Goal: Information Seeking & Learning: Learn about a topic

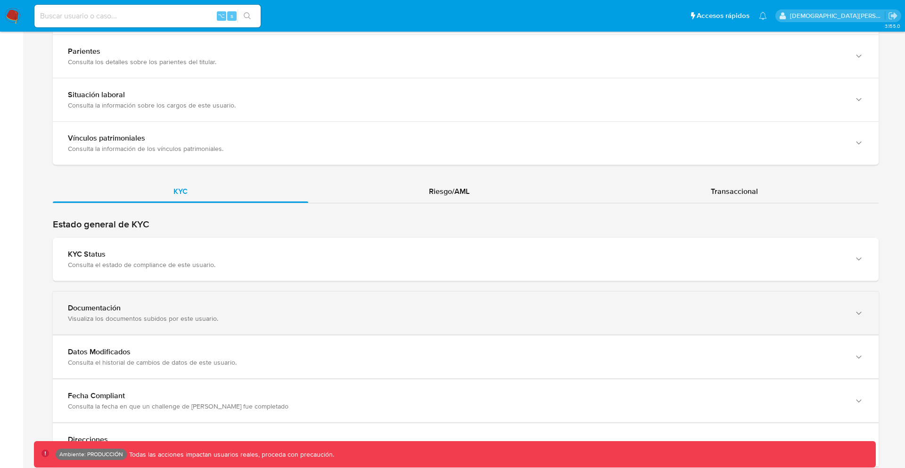
scroll to position [755, 0]
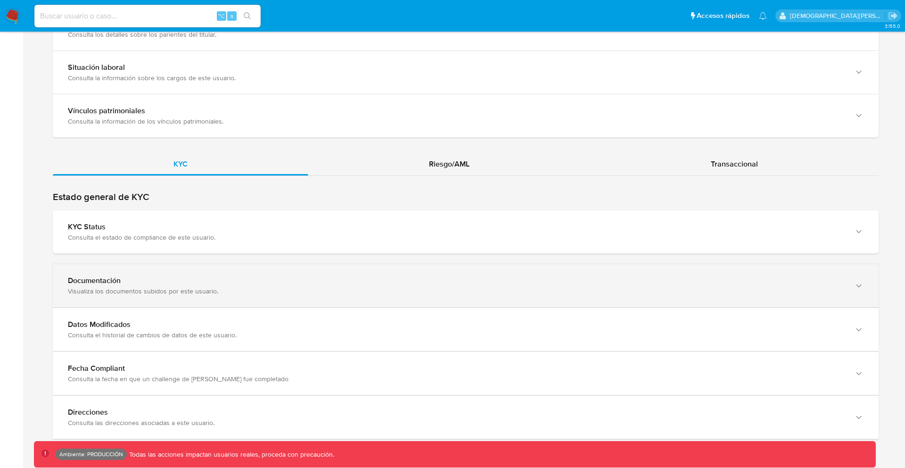
click at [227, 282] on div "Documentación" at bounding box center [456, 280] width 777 height 9
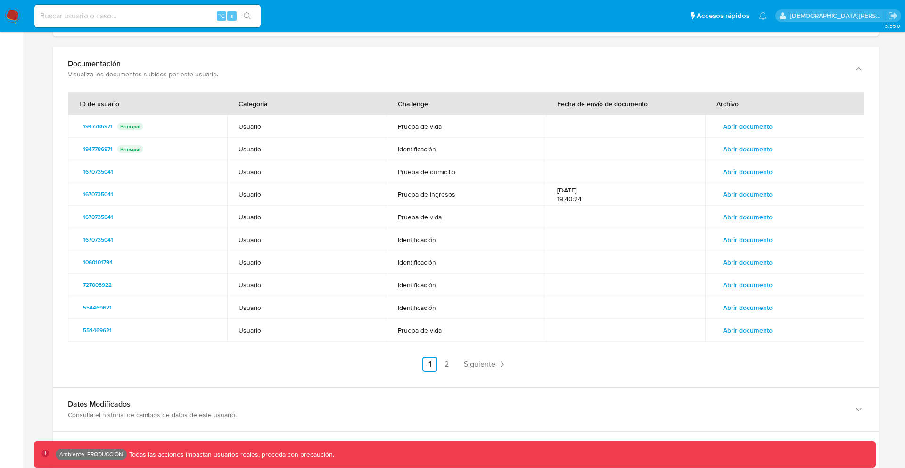
scroll to position [1051, 0]
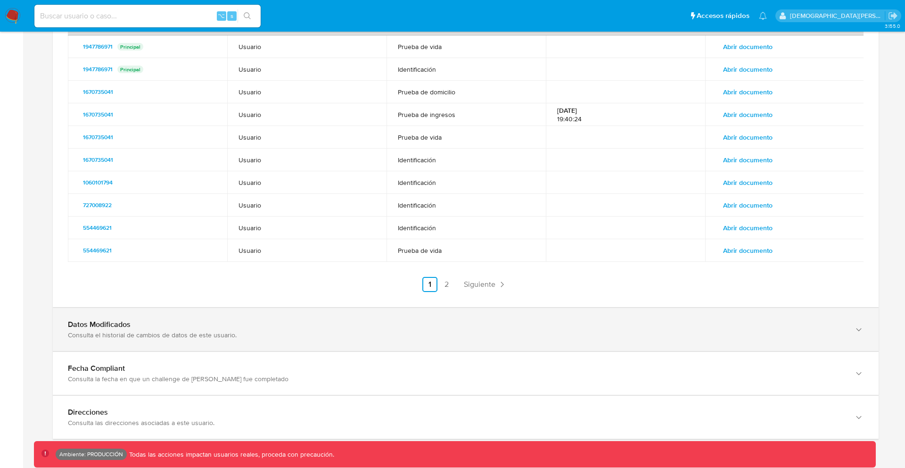
click at [134, 321] on div "Datos Modificados" at bounding box center [456, 324] width 777 height 9
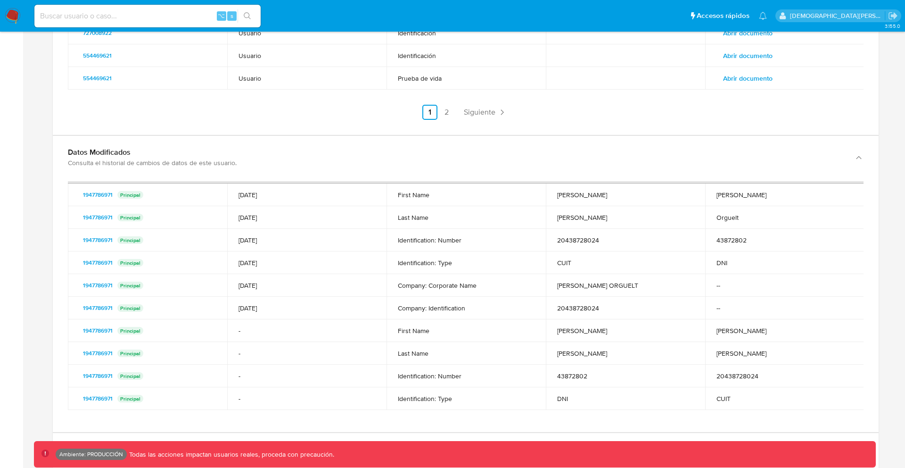
scroll to position [192, 0]
drag, startPoint x: 130, startPoint y: 200, endPoint x: 123, endPoint y: 195, distance: 8.0
click at [123, 195] on div "1947786971 Principal" at bounding box center [147, 195] width 137 height 11
click at [123, 195] on p "Principal" at bounding box center [130, 196] width 26 height 8
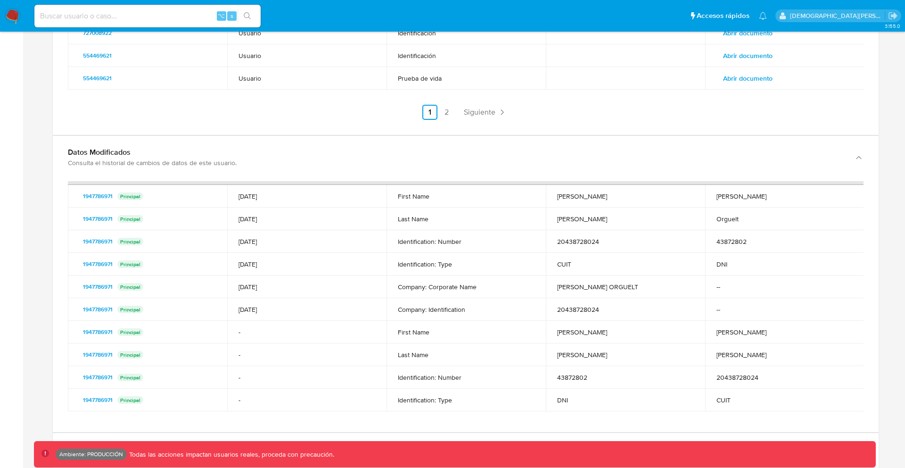
click at [123, 195] on p "Principal" at bounding box center [130, 196] width 26 height 8
click at [127, 204] on td "1947786971 Principal" at bounding box center [147, 196] width 159 height 23
click at [126, 218] on p "Principal" at bounding box center [130, 219] width 26 height 8
click at [126, 217] on p "Principal" at bounding box center [130, 219] width 26 height 8
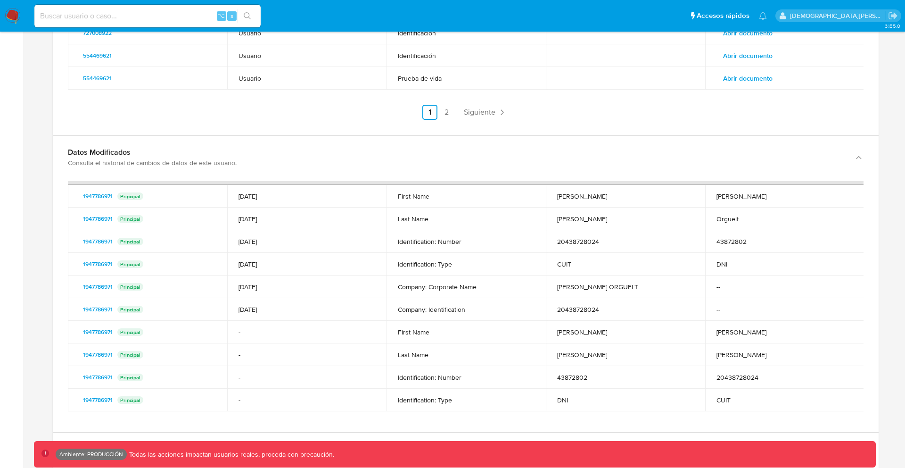
click at [125, 197] on p "Principal" at bounding box center [130, 196] width 26 height 8
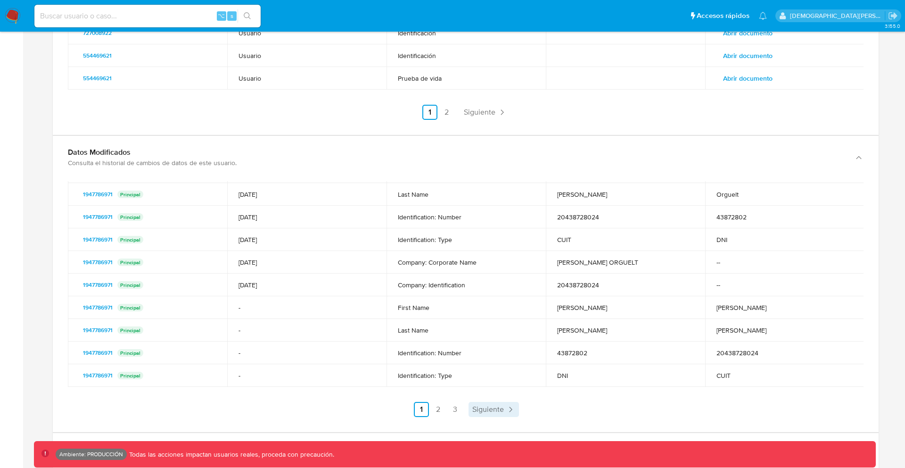
click at [492, 402] on link "Siguiente" at bounding box center [493, 409] width 50 height 15
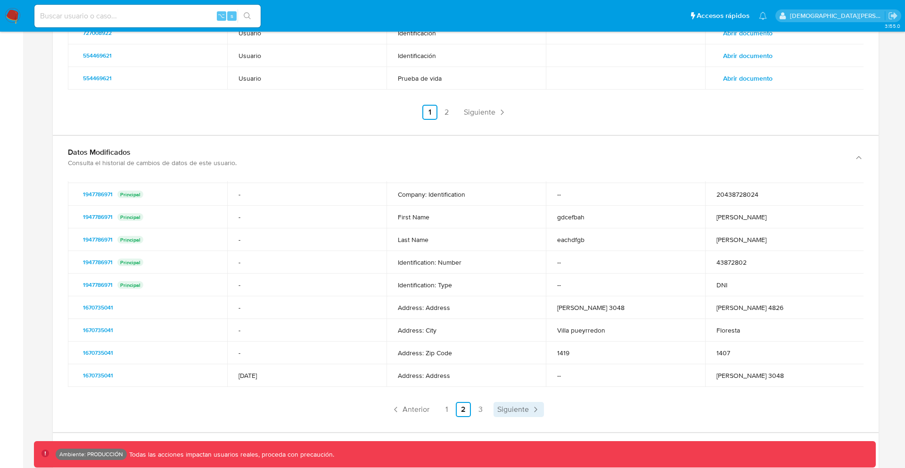
click at [500, 410] on span "Siguiente" at bounding box center [513, 409] width 32 height 8
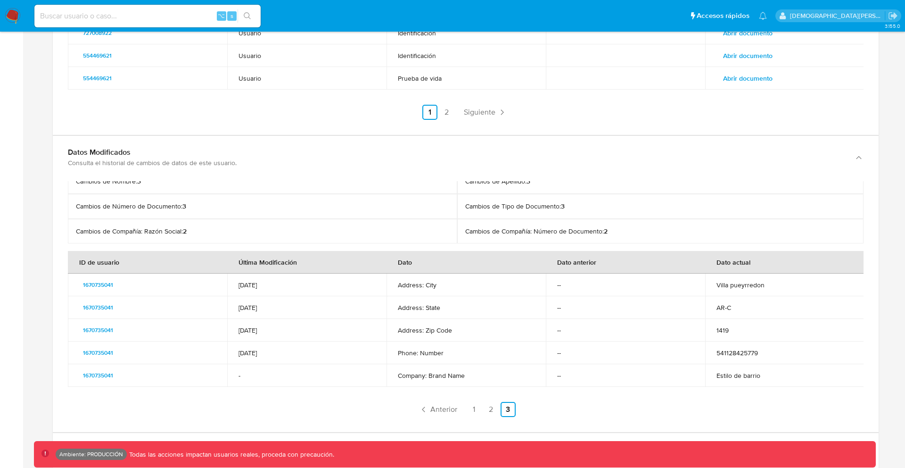
scroll to position [104, 0]
click at [441, 411] on span "Anterior" at bounding box center [443, 409] width 27 height 8
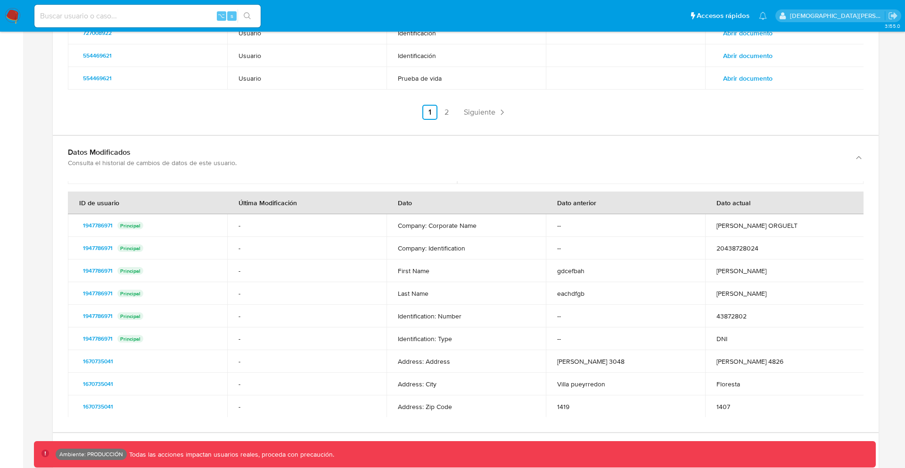
scroll to position [161, 0]
click at [582, 386] on td "Villa pueyrredon" at bounding box center [625, 385] width 159 height 23
click at [580, 388] on td "Villa pueyrredon" at bounding box center [625, 385] width 159 height 23
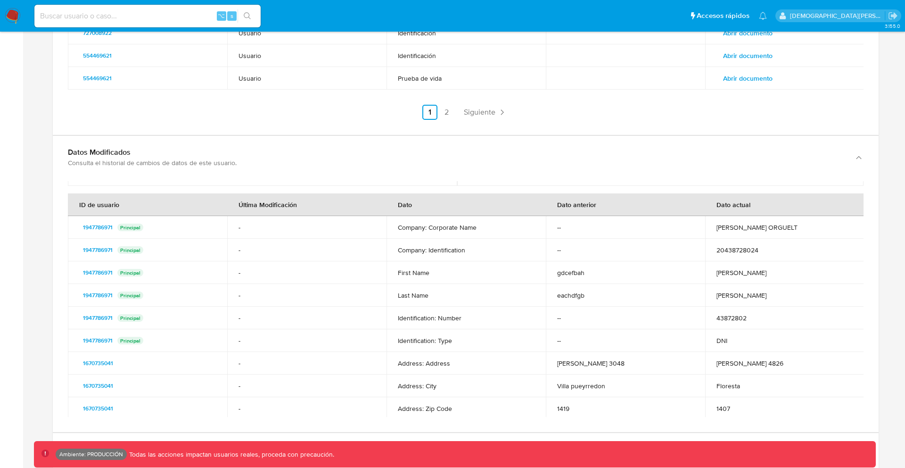
drag, startPoint x: 580, startPoint y: 388, endPoint x: 561, endPoint y: 386, distance: 18.5
click at [561, 386] on td "Villa pueyrredon" at bounding box center [625, 385] width 159 height 23
click at [562, 386] on td "Villa pueyrredon" at bounding box center [625, 385] width 159 height 23
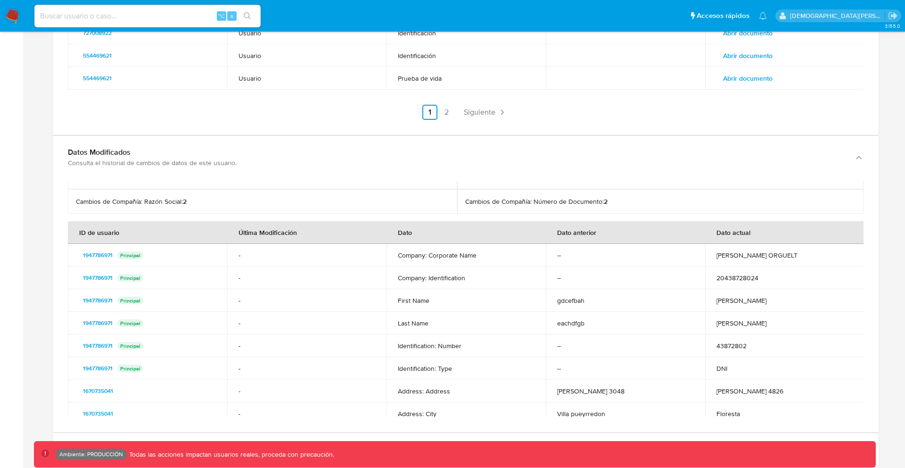
scroll to position [104, 0]
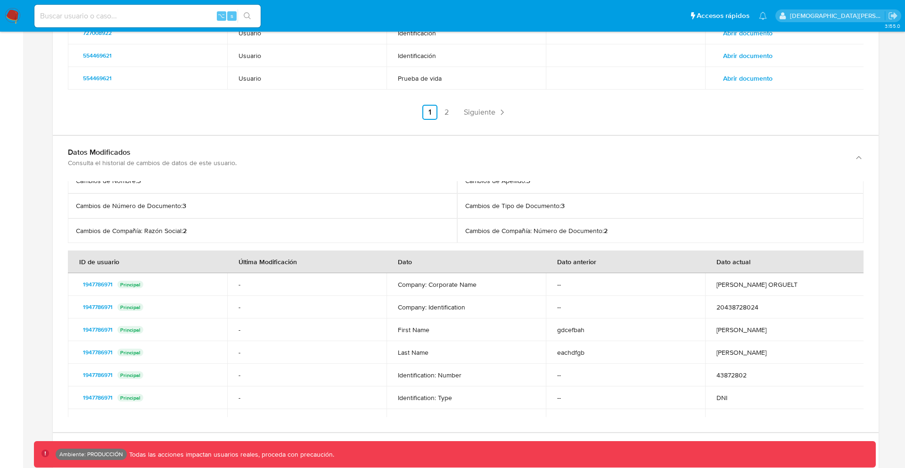
drag, startPoint x: 556, startPoint y: 274, endPoint x: 562, endPoint y: 285, distance: 12.9
click at [562, 285] on td "--" at bounding box center [625, 284] width 159 height 23
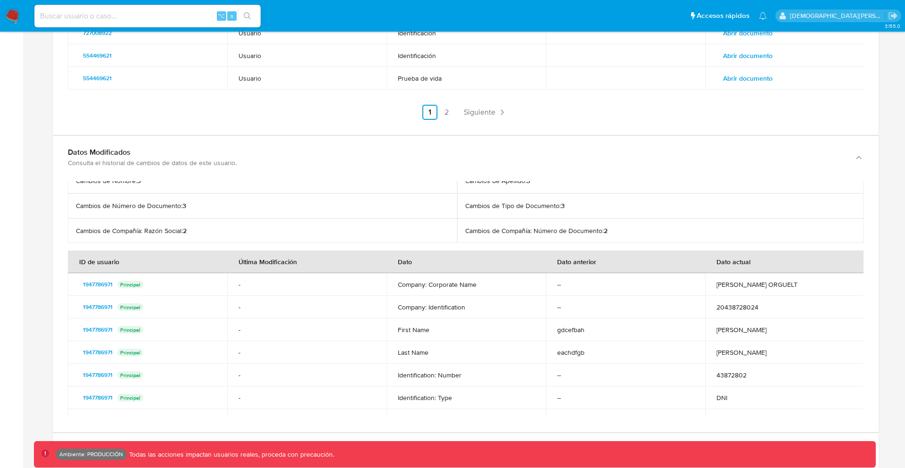
click at [573, 329] on td "gdcefbah" at bounding box center [625, 329] width 159 height 23
click at [571, 338] on td "gdcefbah" at bounding box center [625, 329] width 159 height 23
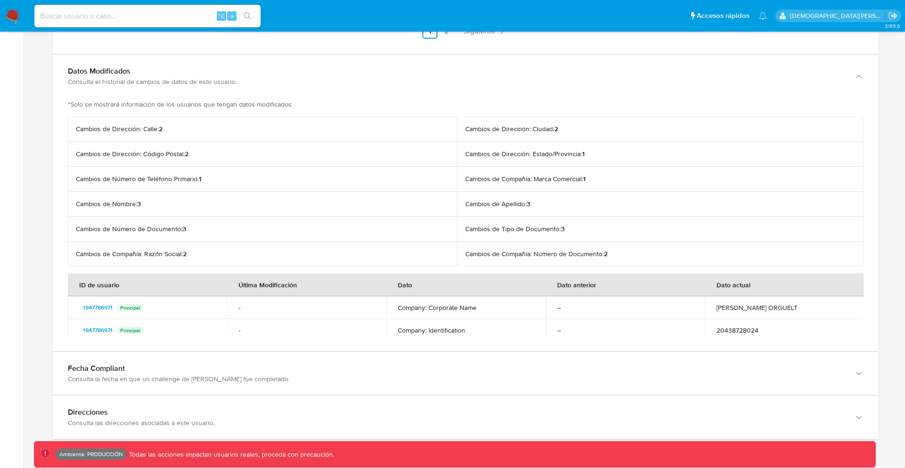
scroll to position [217, 0]
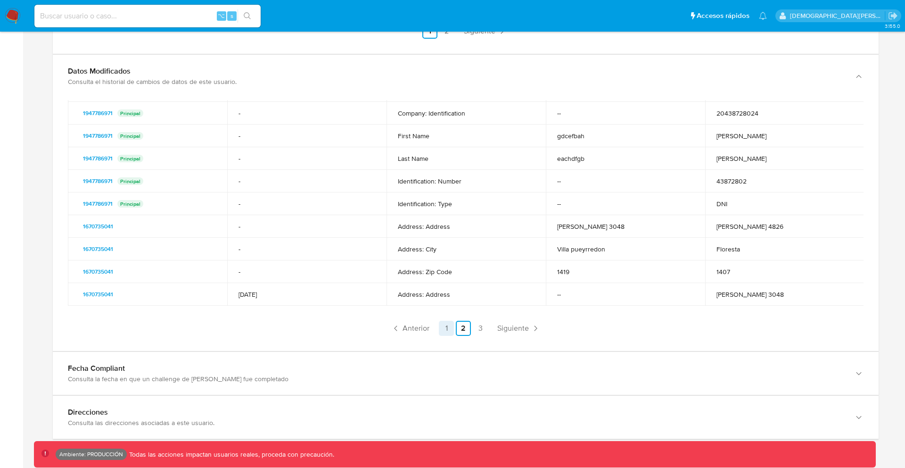
click at [447, 327] on link "1" at bounding box center [446, 327] width 15 height 15
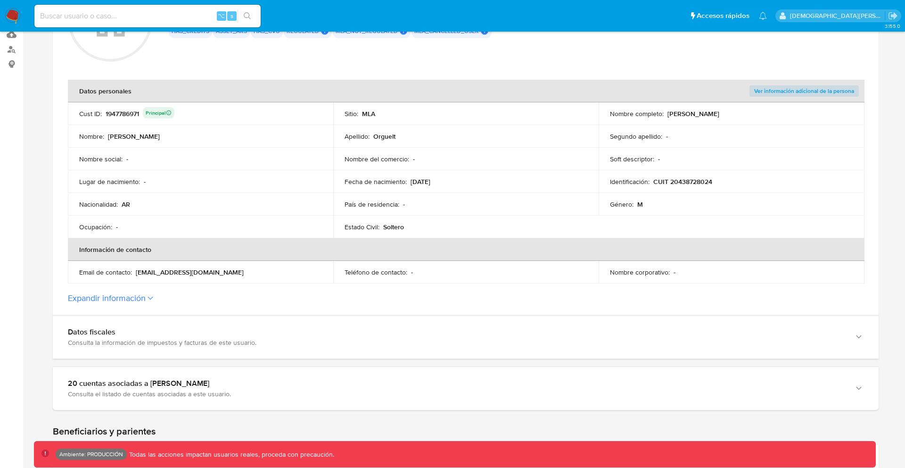
scroll to position [148, 0]
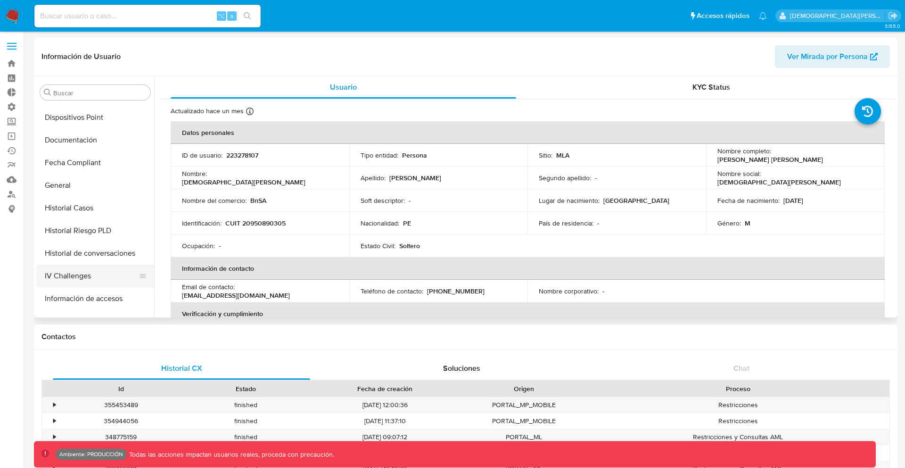
select select "10"
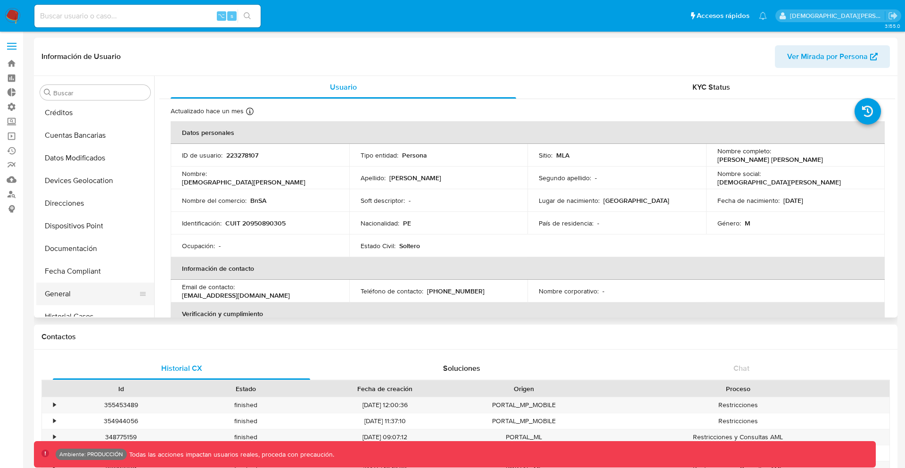
scroll to position [110, 0]
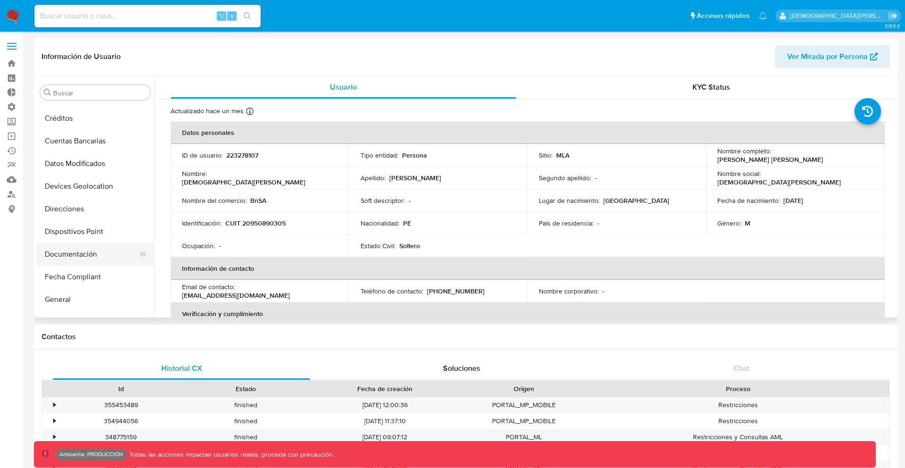
click at [81, 251] on button "Documentación" at bounding box center [91, 254] width 110 height 23
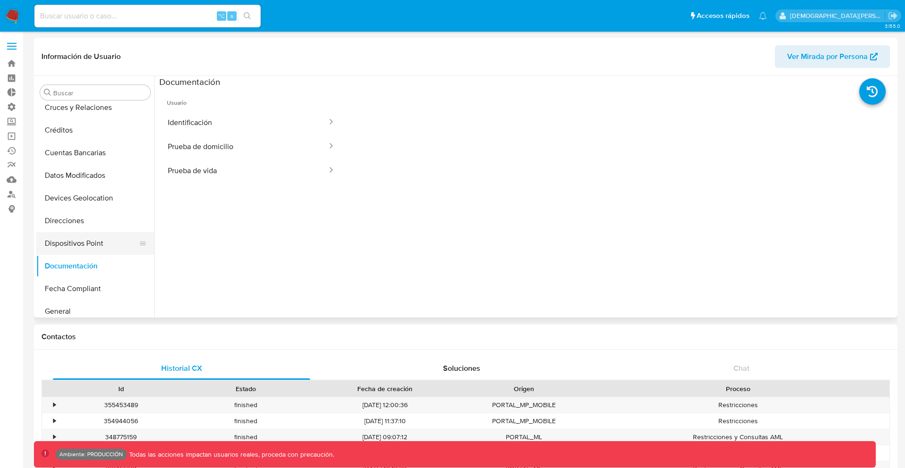
scroll to position [94, 0]
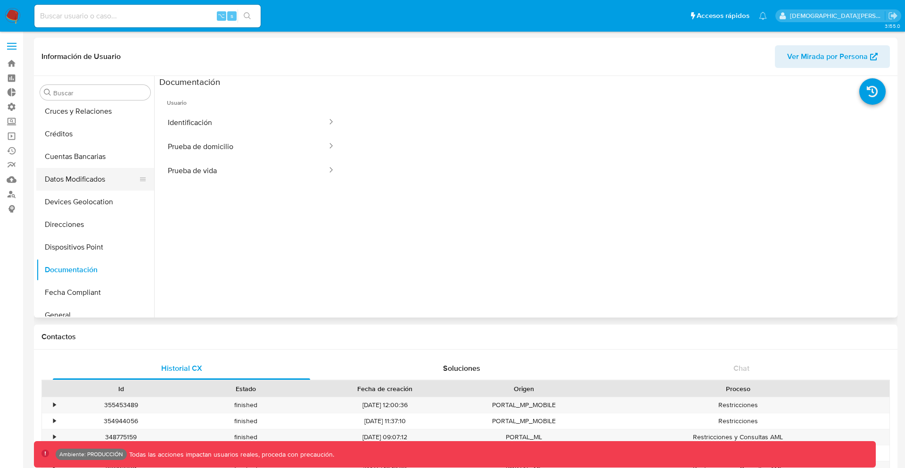
click at [91, 183] on button "Datos Modificados" at bounding box center [91, 179] width 110 height 23
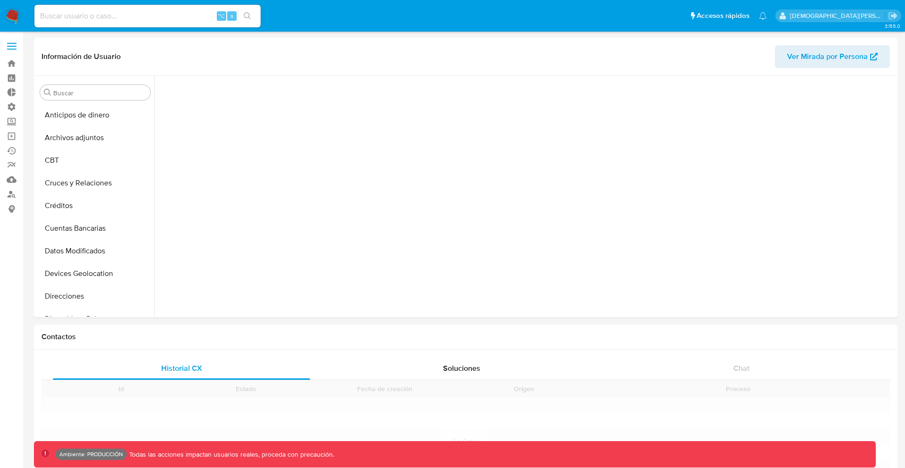
scroll to position [238, 0]
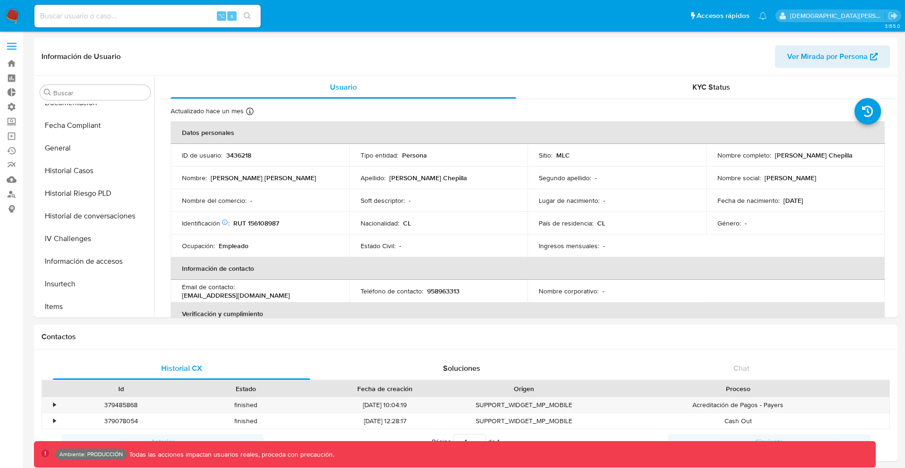
select select "10"
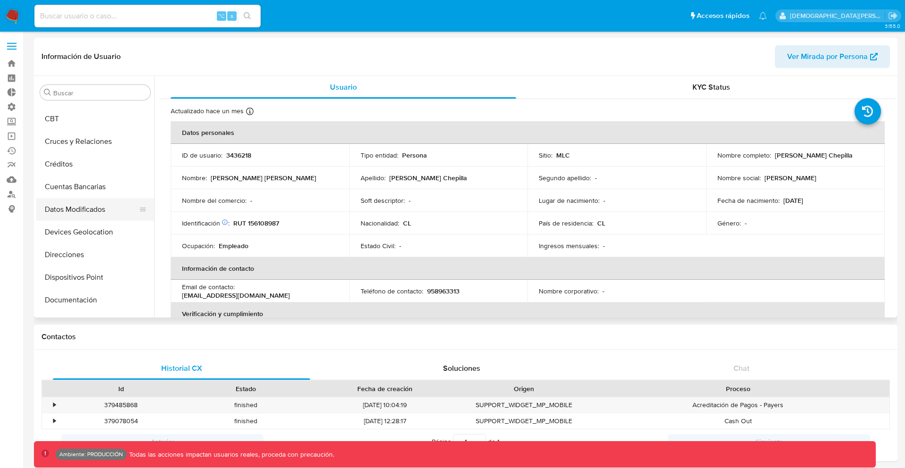
click at [88, 210] on button "Datos Modificados" at bounding box center [91, 209] width 110 height 23
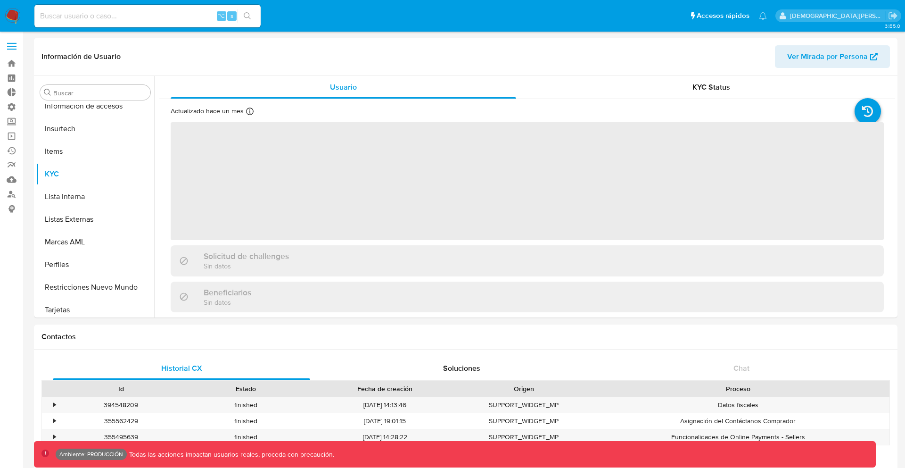
scroll to position [398, 0]
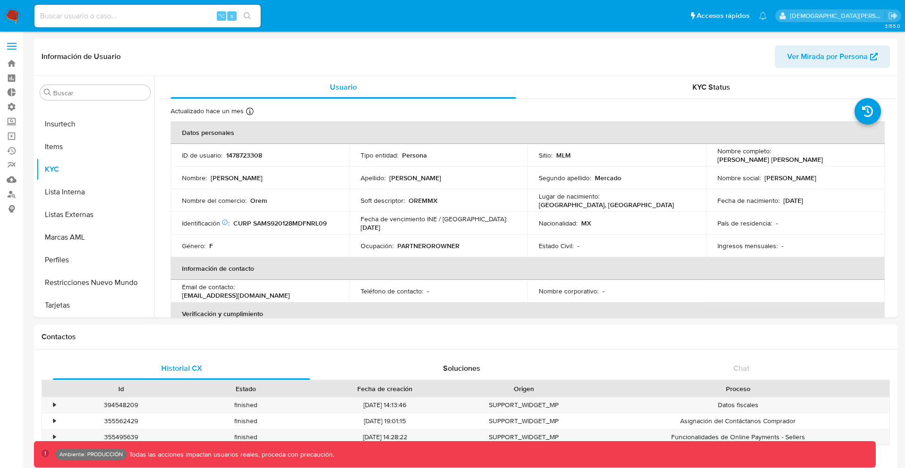
select select "10"
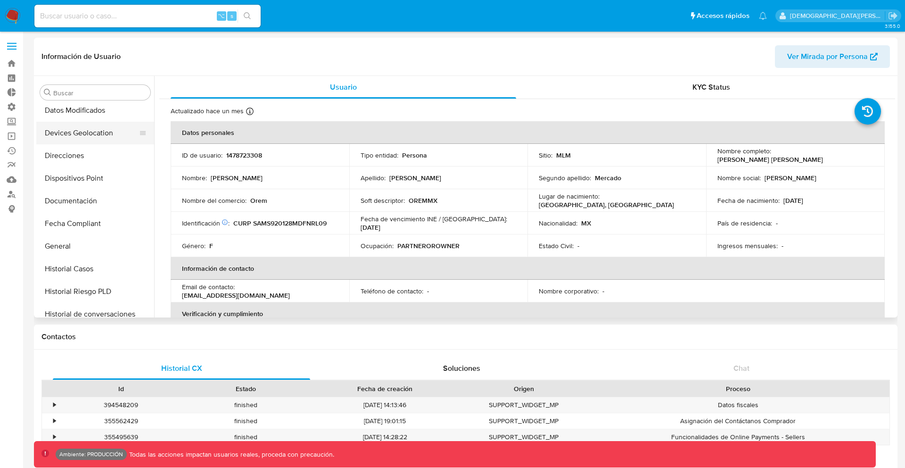
scroll to position [127, 0]
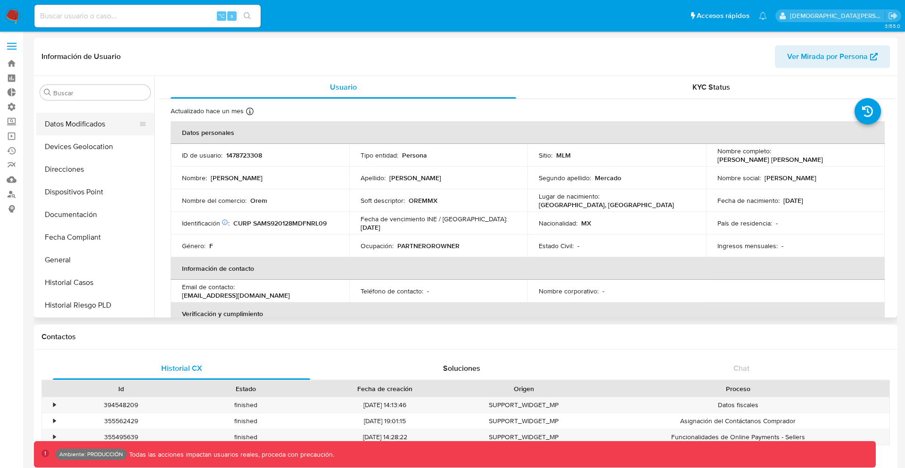
click at [95, 121] on button "Datos Modificados" at bounding box center [91, 124] width 110 height 23
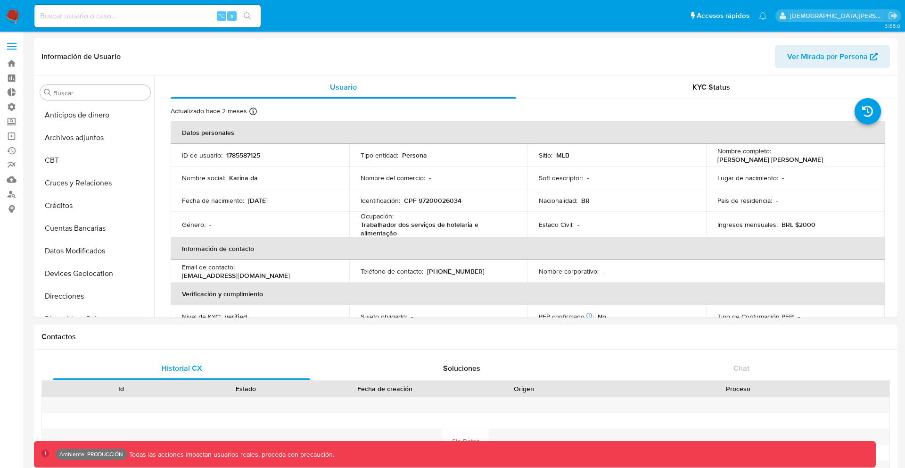
select select "10"
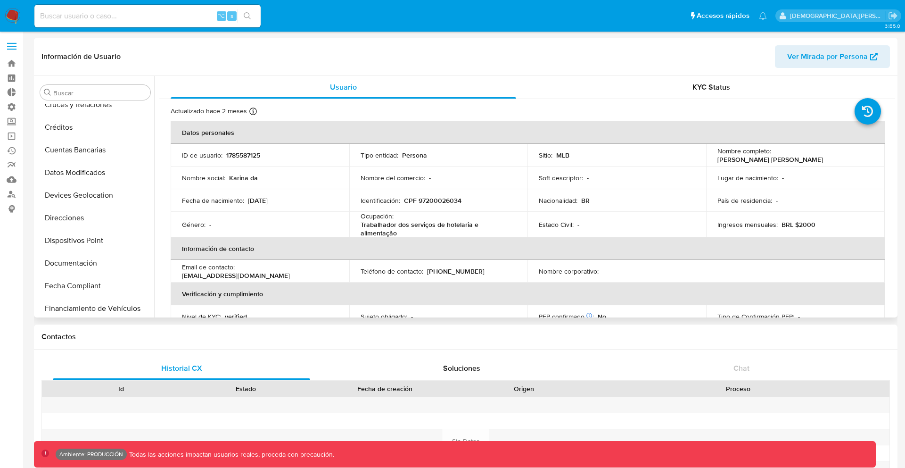
scroll to position [78, 0]
click at [104, 168] on button "Datos Modificados" at bounding box center [91, 173] width 110 height 23
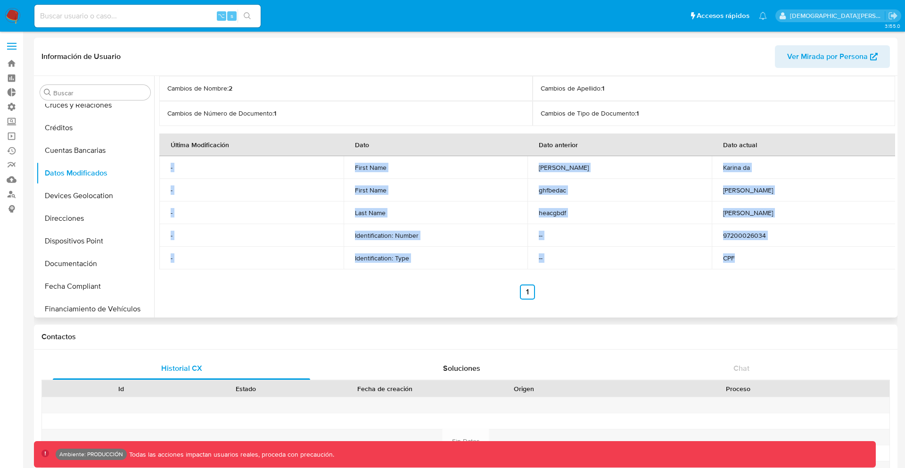
drag, startPoint x: 194, startPoint y: 274, endPoint x: 167, endPoint y: 160, distance: 116.7
click at [167, 160] on div "Cambios de Nombre : 2 Cambios de Apellido : 1 Cambios de Número de Documento : …" at bounding box center [527, 187] width 736 height 223
click at [167, 160] on td "-" at bounding box center [251, 167] width 184 height 23
drag, startPoint x: 167, startPoint y: 160, endPoint x: 229, endPoint y: 254, distance: 112.2
click at [229, 254] on tbody "- First Name Karina Da Karina da - First Name ghfbedac Karina Da - Last Name he…" at bounding box center [527, 212] width 737 height 113
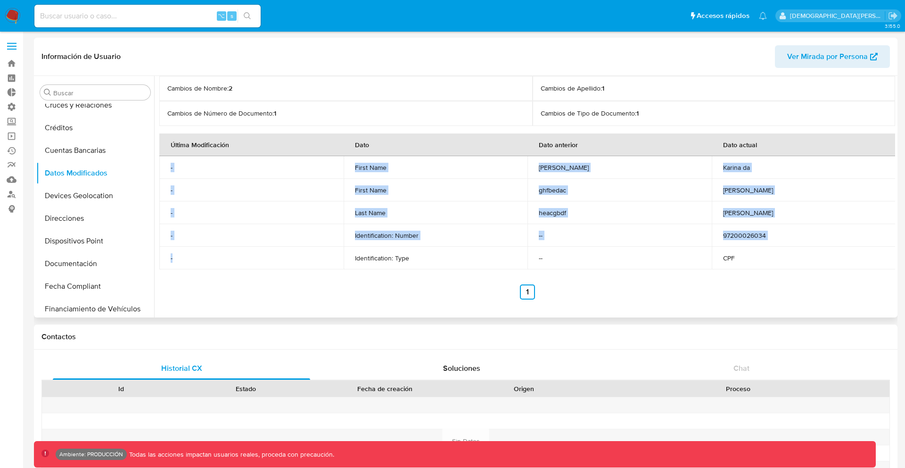
click at [229, 254] on p "-" at bounding box center [252, 258] width 162 height 8
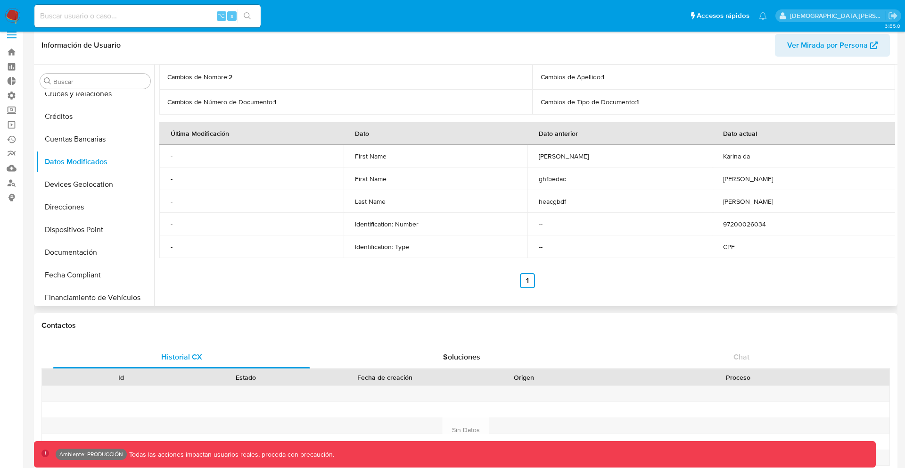
scroll to position [0, 0]
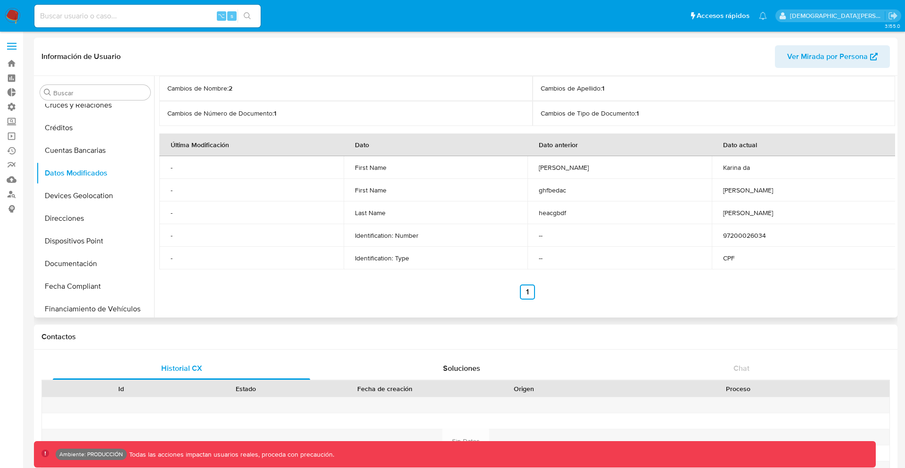
click at [351, 198] on td "First Name" at bounding box center [436, 190] width 184 height 23
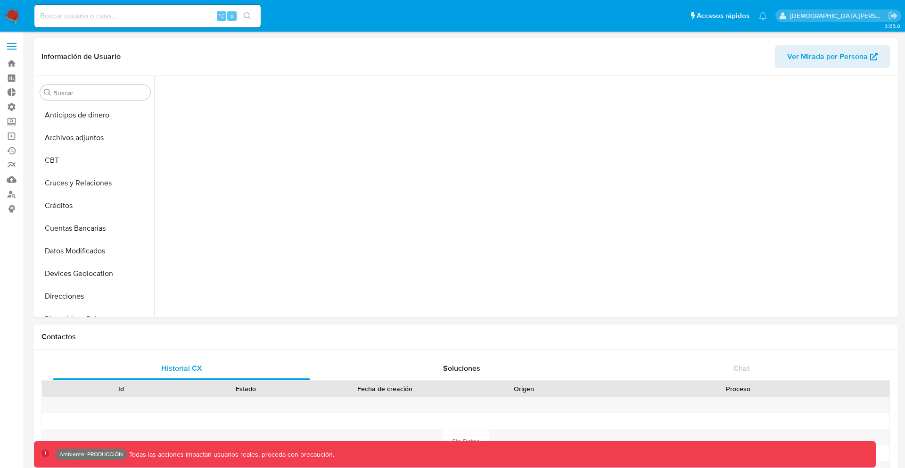
scroll to position [382, 0]
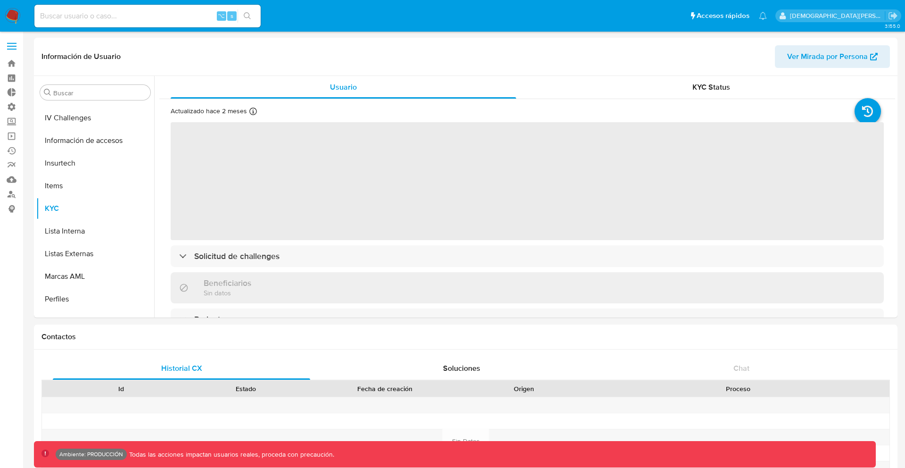
select select "10"
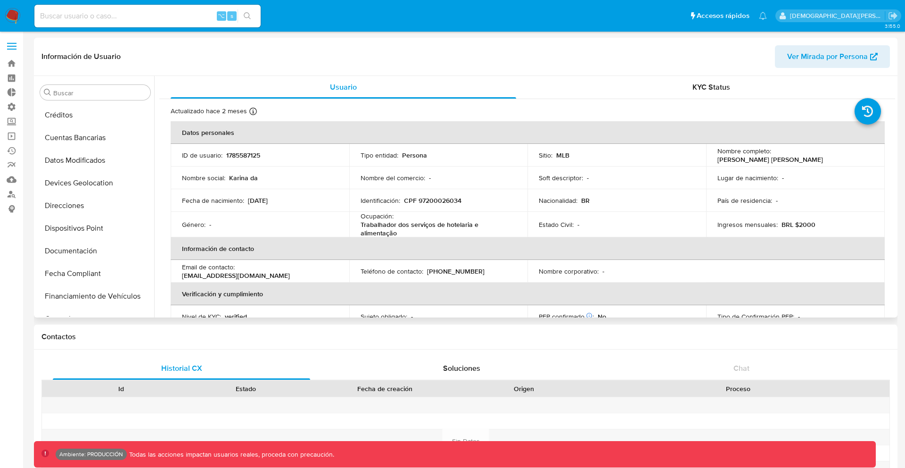
scroll to position [89, 0]
click at [79, 161] on button "Datos Modificados" at bounding box center [91, 161] width 110 height 23
